Goal: Transaction & Acquisition: Purchase product/service

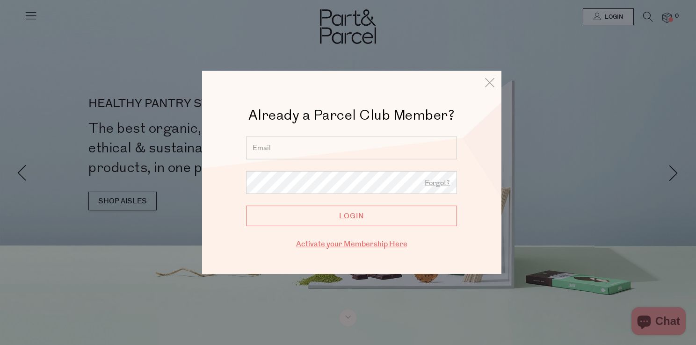
click at [357, 244] on link "Activate your Membership Here" at bounding box center [351, 244] width 111 height 11
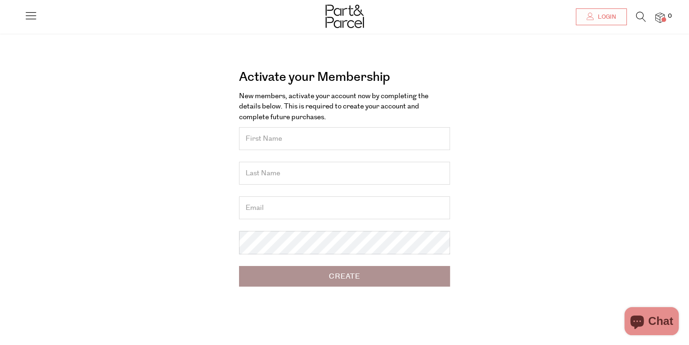
scroll to position [19, 0]
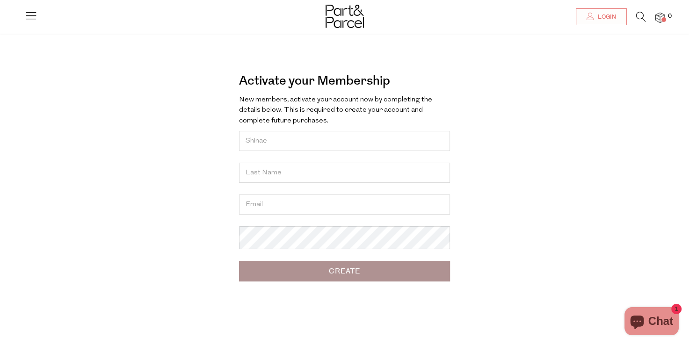
type input "Shinae"
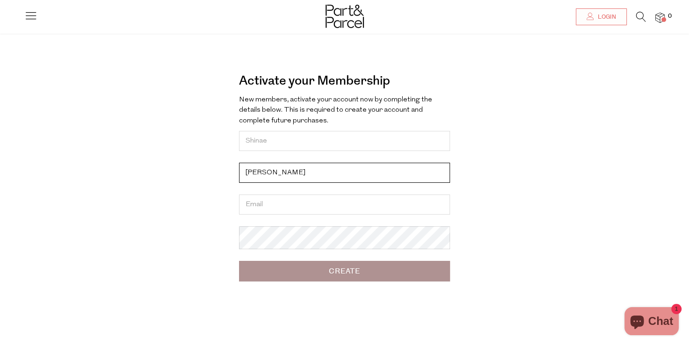
type input "[PERSON_NAME]"
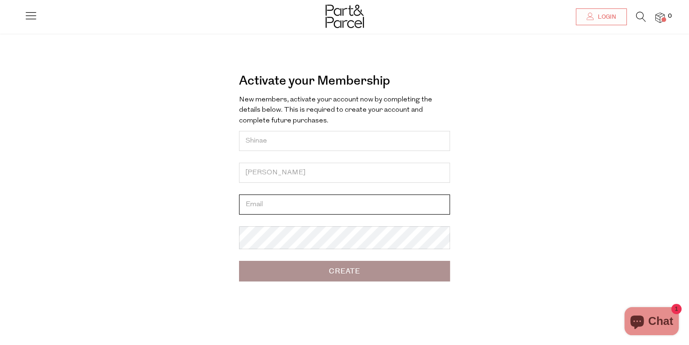
type input "q"
type input "[EMAIL_ADDRESS][DOMAIN_NAME]"
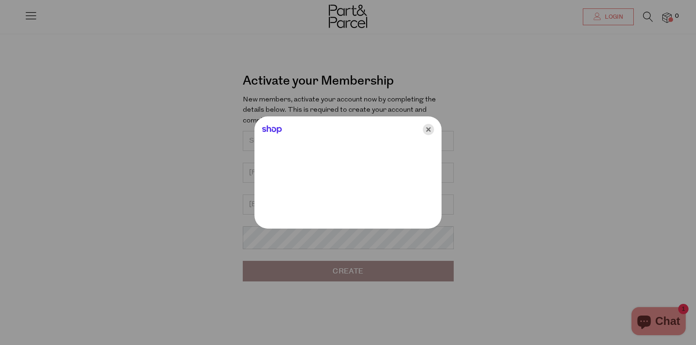
click at [429, 127] on icon "Close" at bounding box center [428, 129] width 11 height 11
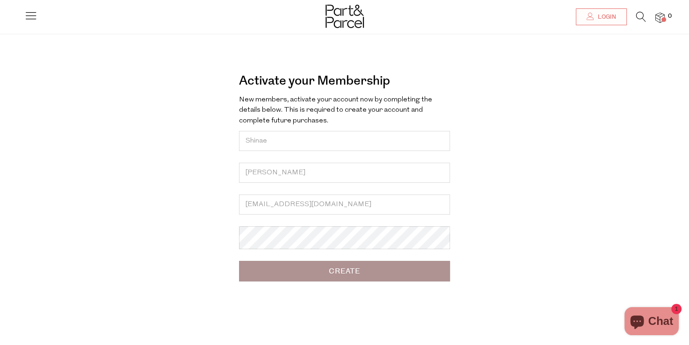
click at [328, 261] on form "New members, activate your account now by completing the details below. This is…" at bounding box center [344, 188] width 211 height 187
click at [239, 261] on input "Create" at bounding box center [344, 271] width 211 height 21
click at [340, 278] on input "Create" at bounding box center [344, 271] width 211 height 21
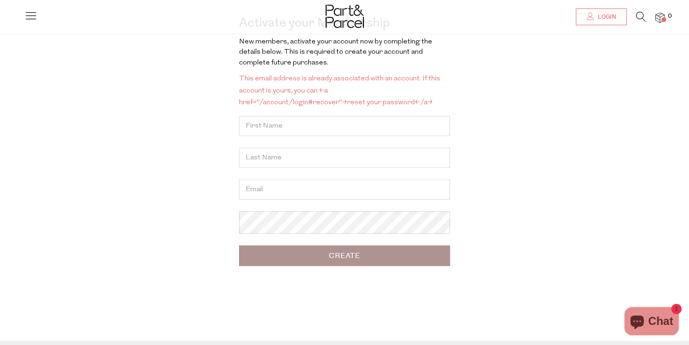
scroll to position [75, 0]
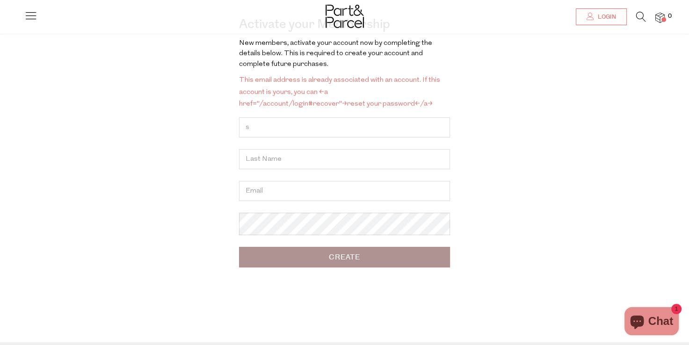
type input "s"
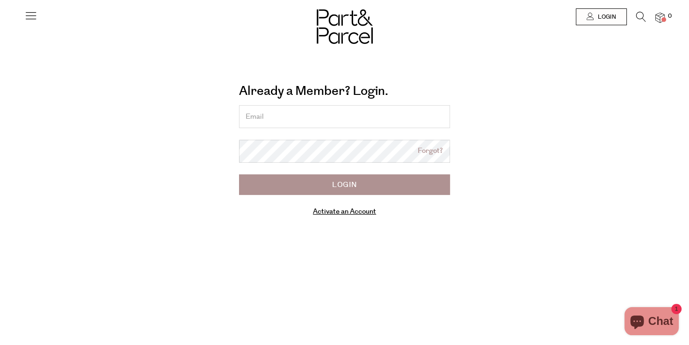
click at [298, 114] on input "email" at bounding box center [344, 116] width 211 height 23
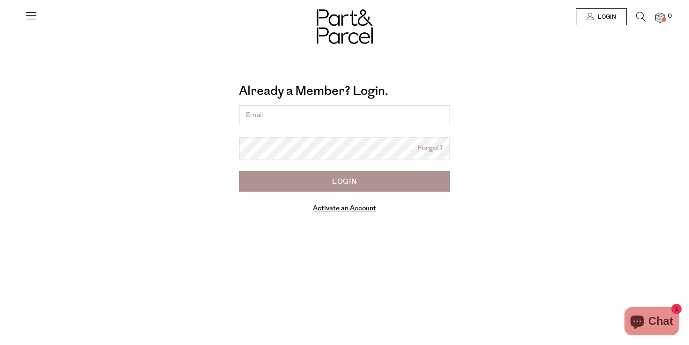
type input "[EMAIL_ADDRESS][DOMAIN_NAME]"
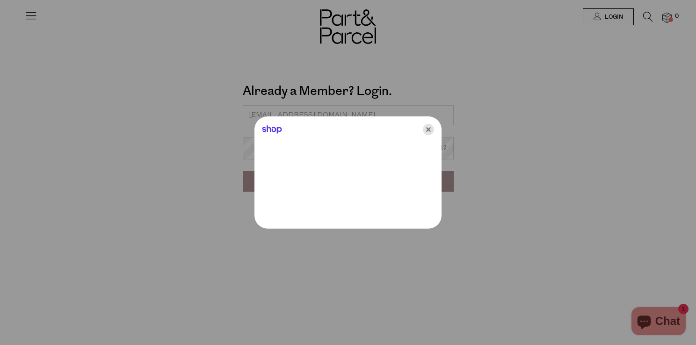
click at [425, 128] on icon "Close" at bounding box center [428, 129] width 11 height 11
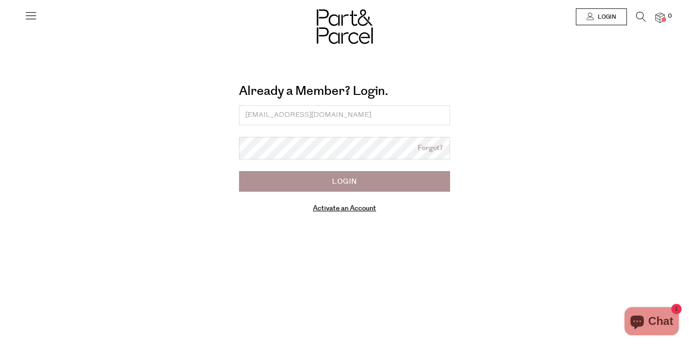
click at [432, 149] on link "Forgot?" at bounding box center [430, 148] width 25 height 11
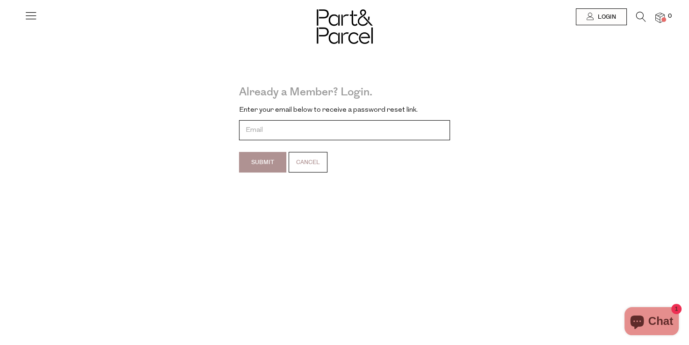
click at [312, 131] on input "email" at bounding box center [344, 130] width 211 height 20
type input "[EMAIL_ADDRESS][DOMAIN_NAME]"
click at [269, 166] on input "Submit" at bounding box center [262, 162] width 47 height 21
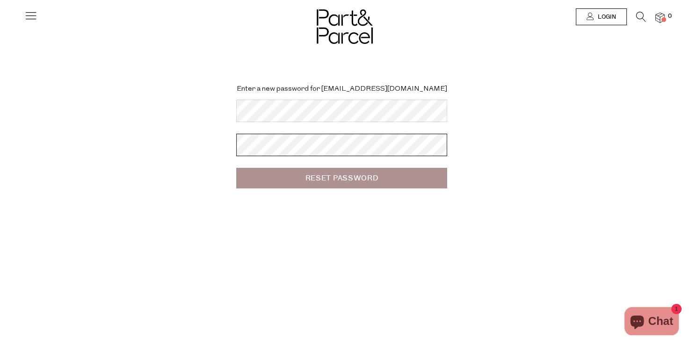
click at [236, 168] on input "Reset Password" at bounding box center [341, 178] width 211 height 21
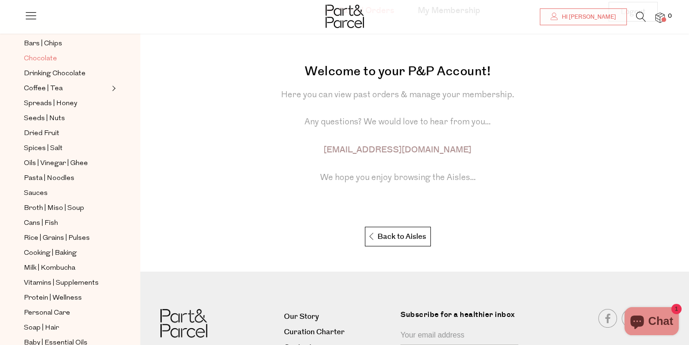
scroll to position [253, 0]
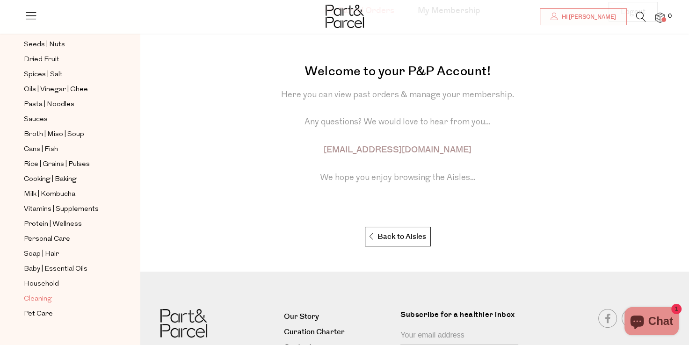
click at [51, 294] on span "Cleaning" at bounding box center [38, 299] width 28 height 11
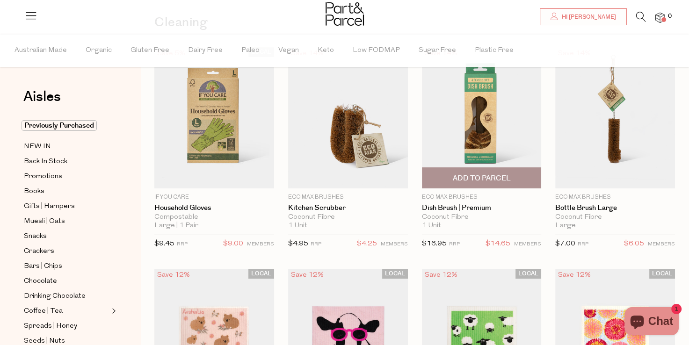
scroll to position [75, 0]
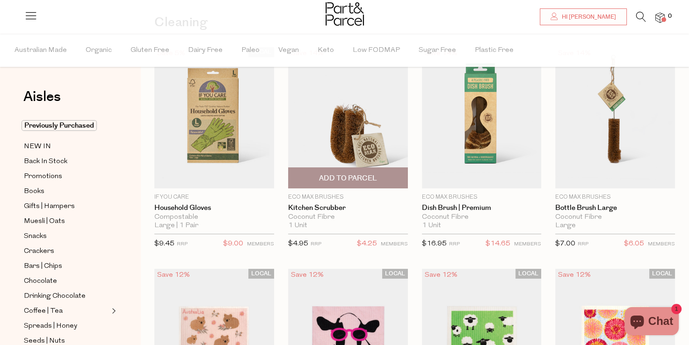
click at [385, 175] on span "Add To Parcel" at bounding box center [348, 178] width 114 height 20
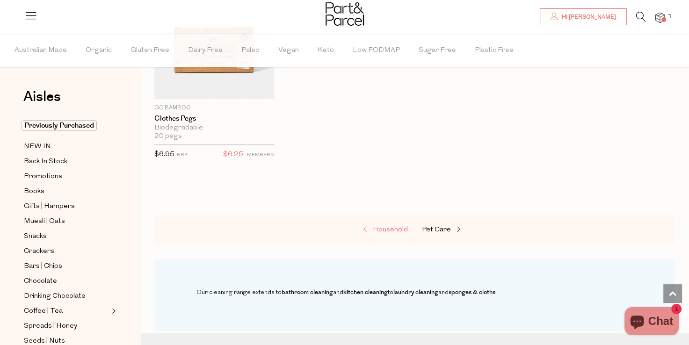
click at [387, 226] on span "Household" at bounding box center [390, 229] width 35 height 7
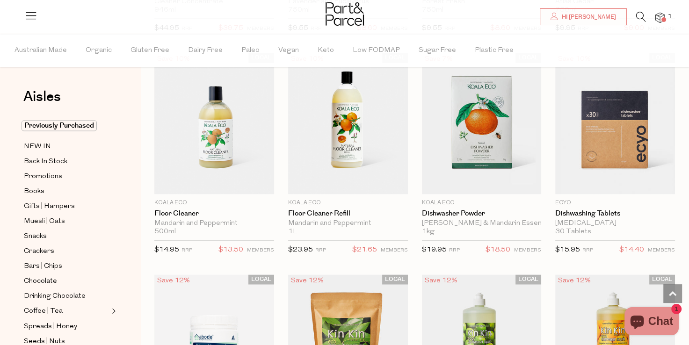
scroll to position [1399, 0]
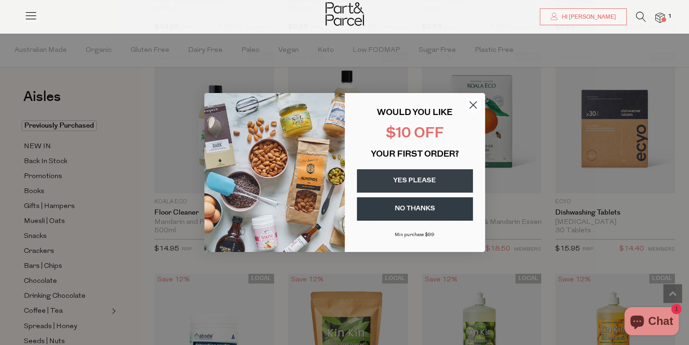
click at [477, 106] on circle "Close dialog" at bounding box center [472, 104] width 15 height 15
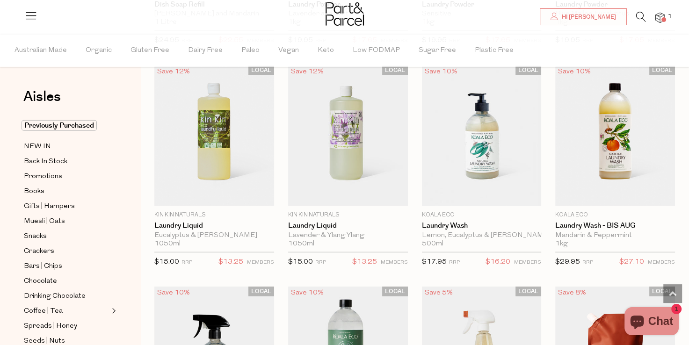
scroll to position [2273, 0]
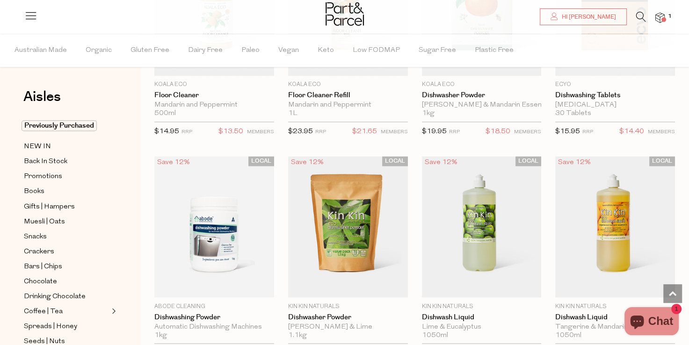
scroll to position [1516, 0]
click at [40, 177] on span "Promotions" at bounding box center [43, 176] width 38 height 11
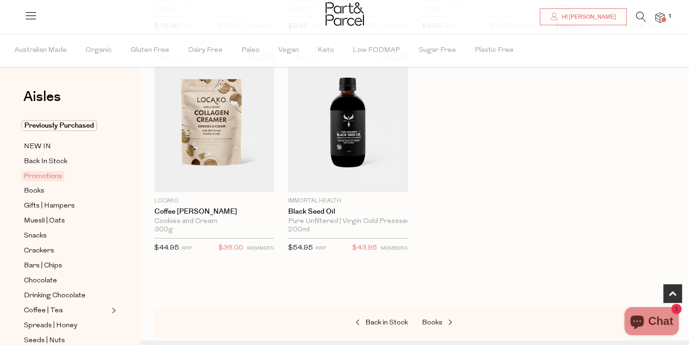
scroll to position [514, 0]
click at [31, 193] on span "Books" at bounding box center [34, 191] width 21 height 11
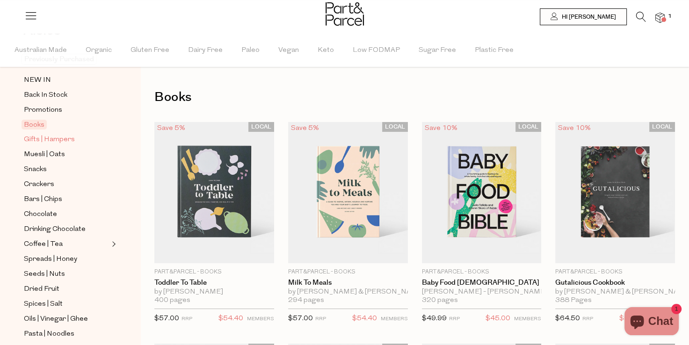
scroll to position [65, 0]
click at [45, 152] on span "Muesli | Oats" at bounding box center [44, 155] width 41 height 11
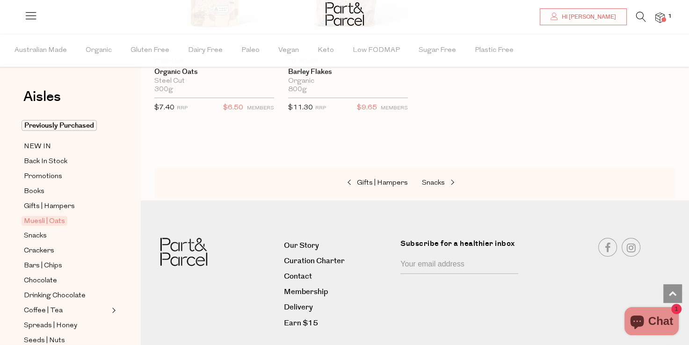
scroll to position [2889, 0]
